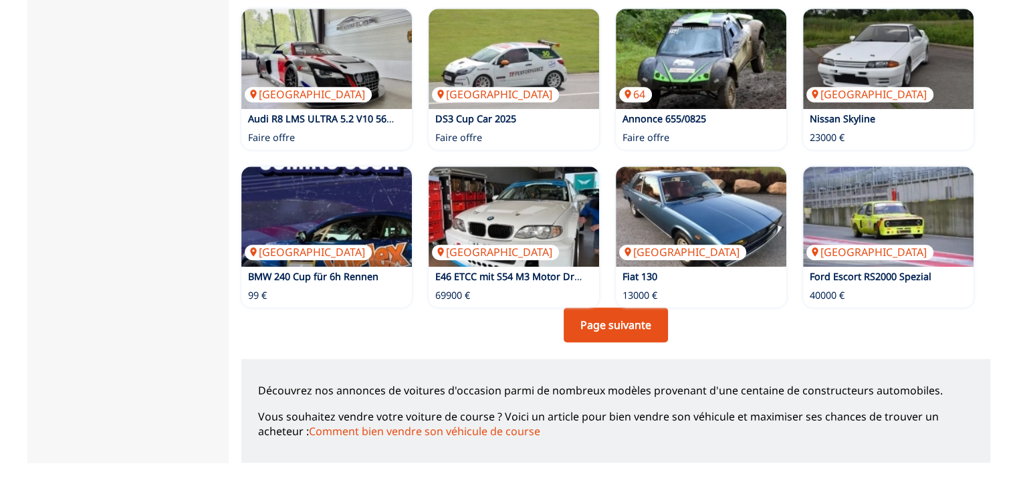
scroll to position [896, 0]
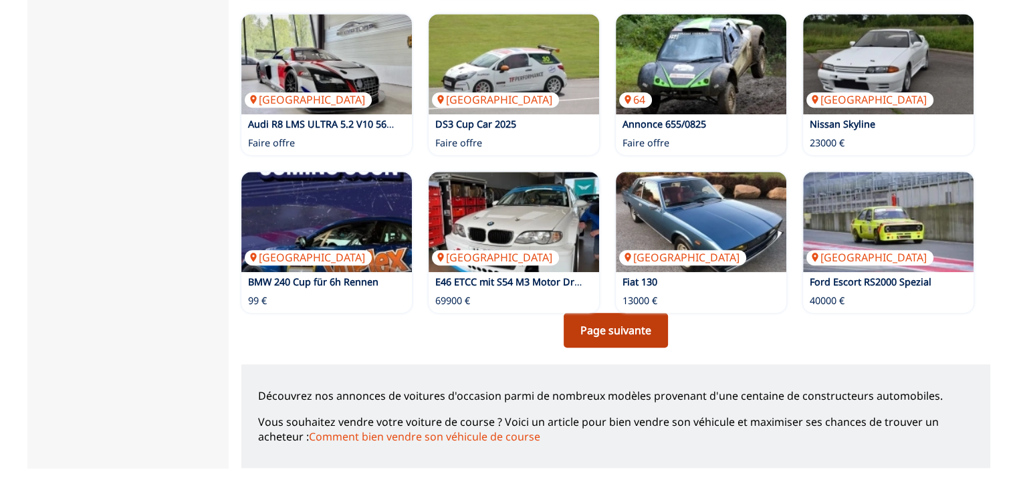
click at [600, 329] on link "Page suivante" at bounding box center [616, 330] width 104 height 35
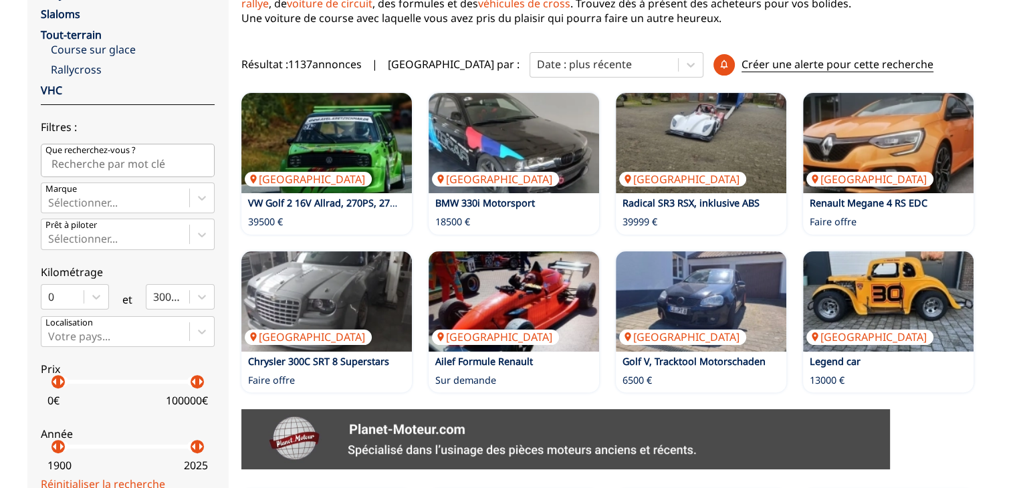
scroll to position [264, 0]
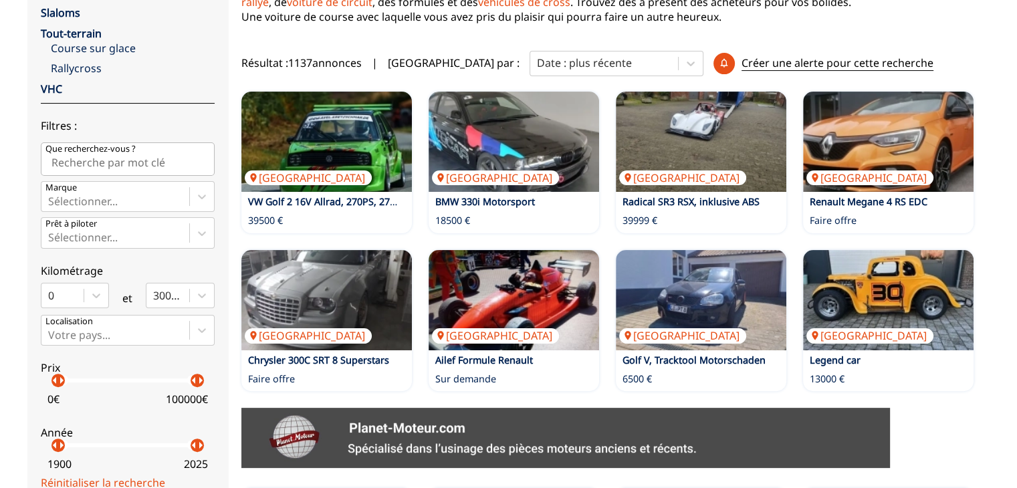
drag, startPoint x: 1025, startPoint y: 83, endPoint x: 1027, endPoint y: 156, distance: 73.6
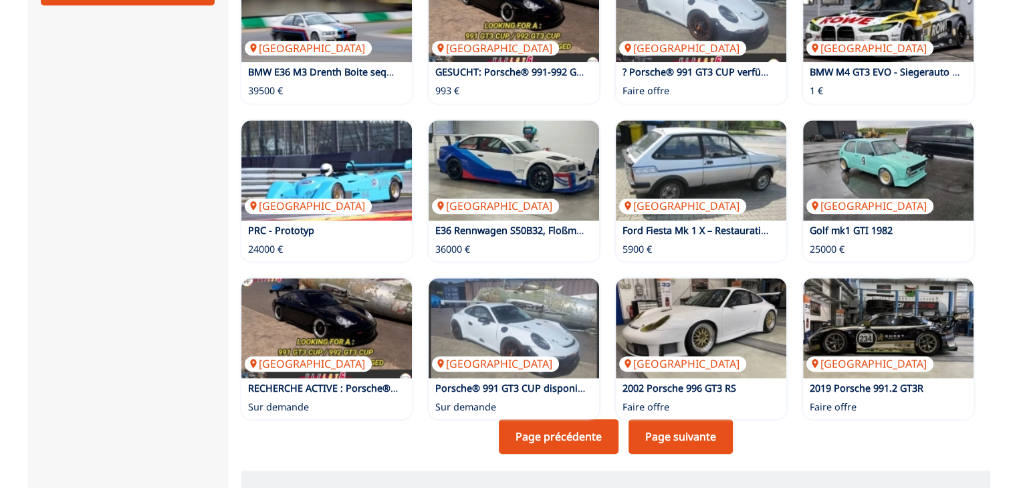
scroll to position [792, 0]
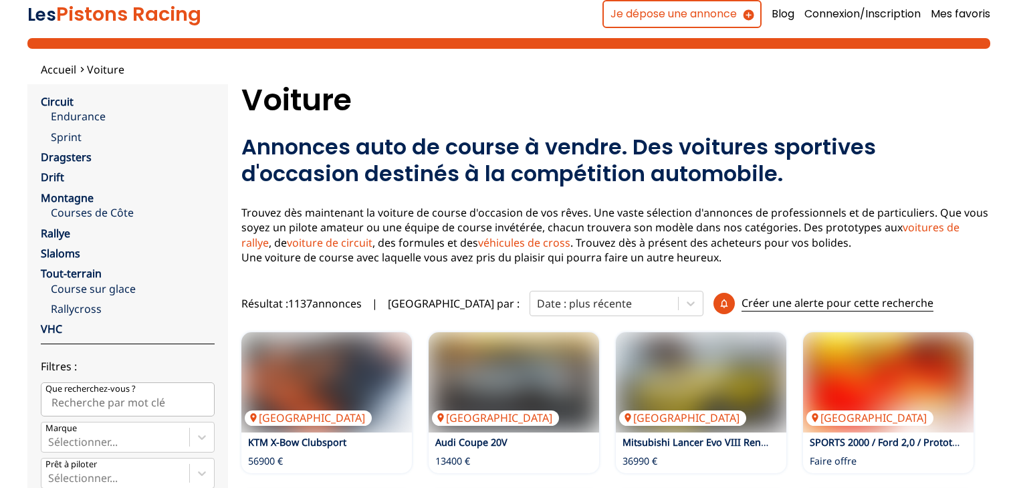
scroll to position [896, 0]
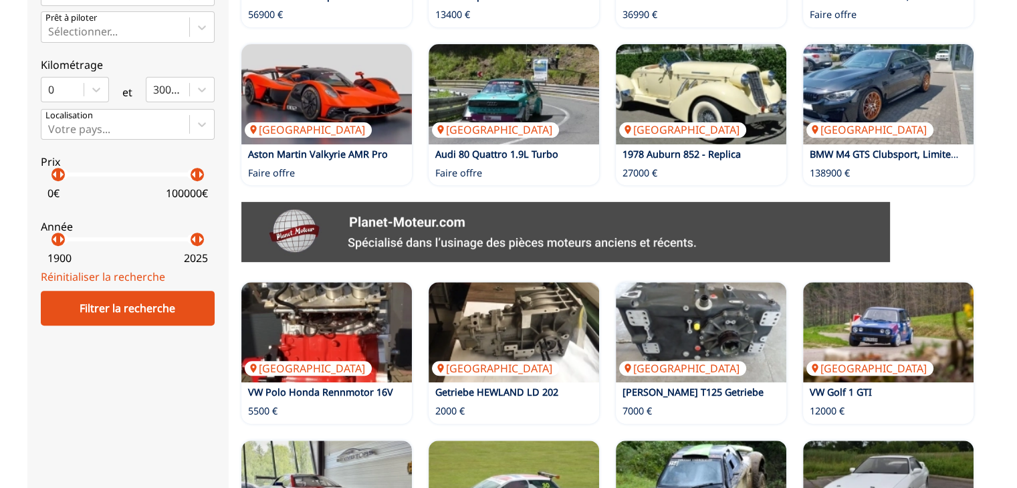
scroll to position [45, 0]
